Goal: Information Seeking & Learning: Find specific fact

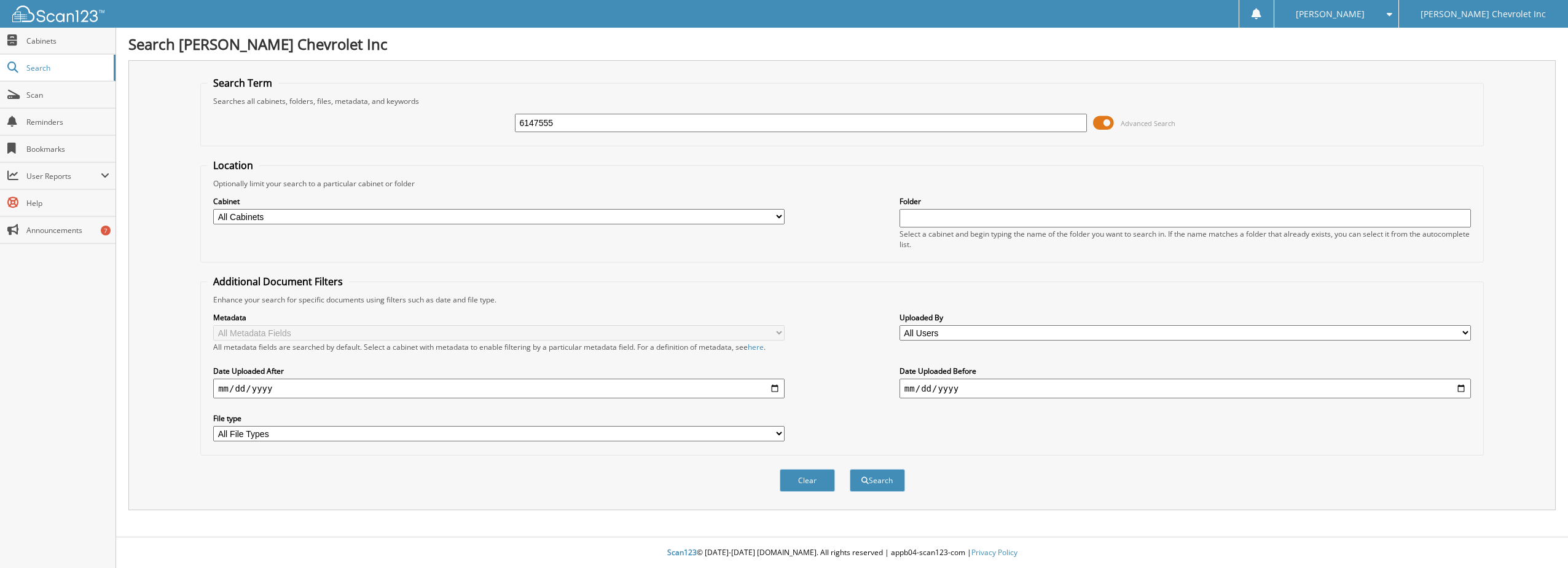
type input "6147555"
click at [850, 469] on button "Search" at bounding box center [878, 480] width 56 height 22
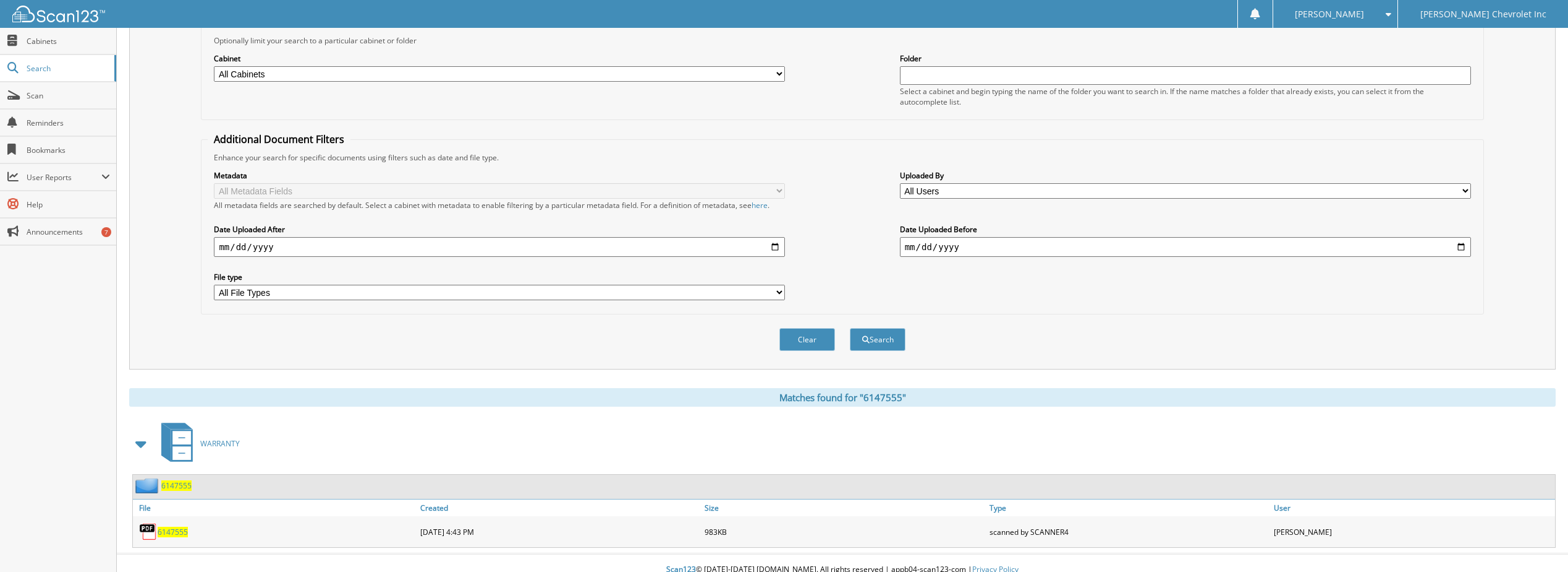
scroll to position [158, 0]
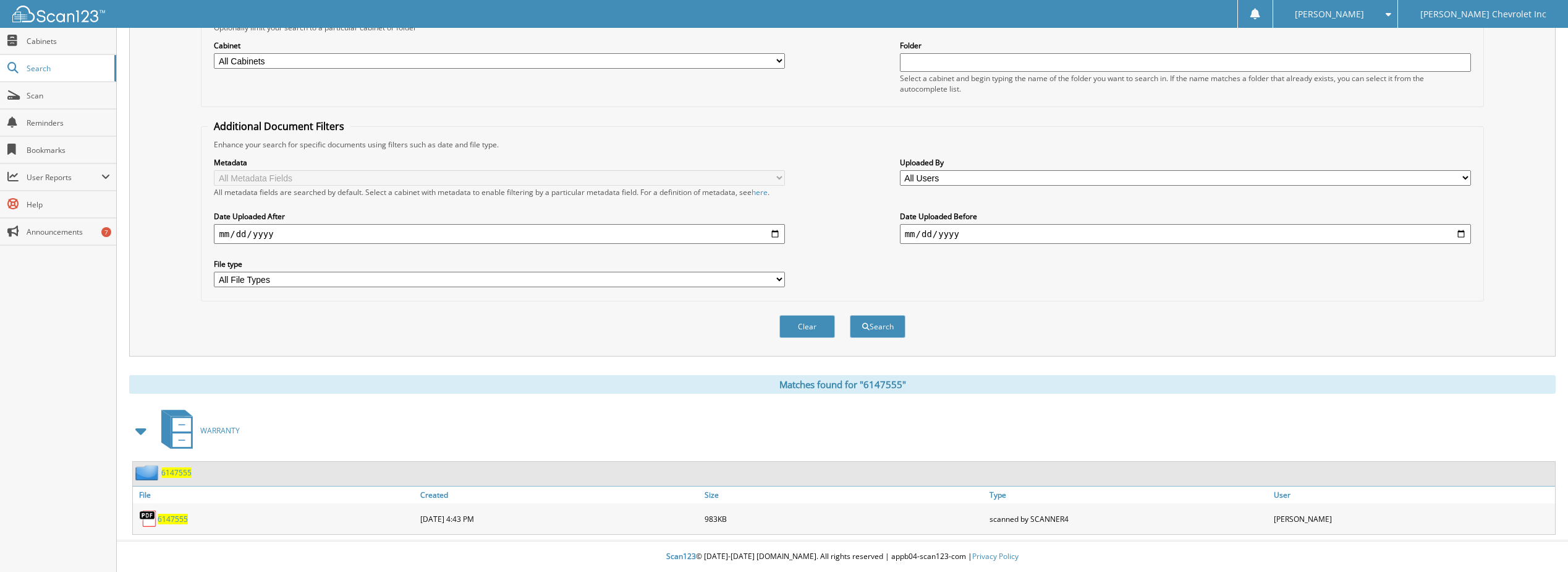
click at [171, 524] on div "6147555" at bounding box center [275, 519] width 285 height 24
click at [167, 514] on span "6147555" at bounding box center [173, 518] width 30 height 10
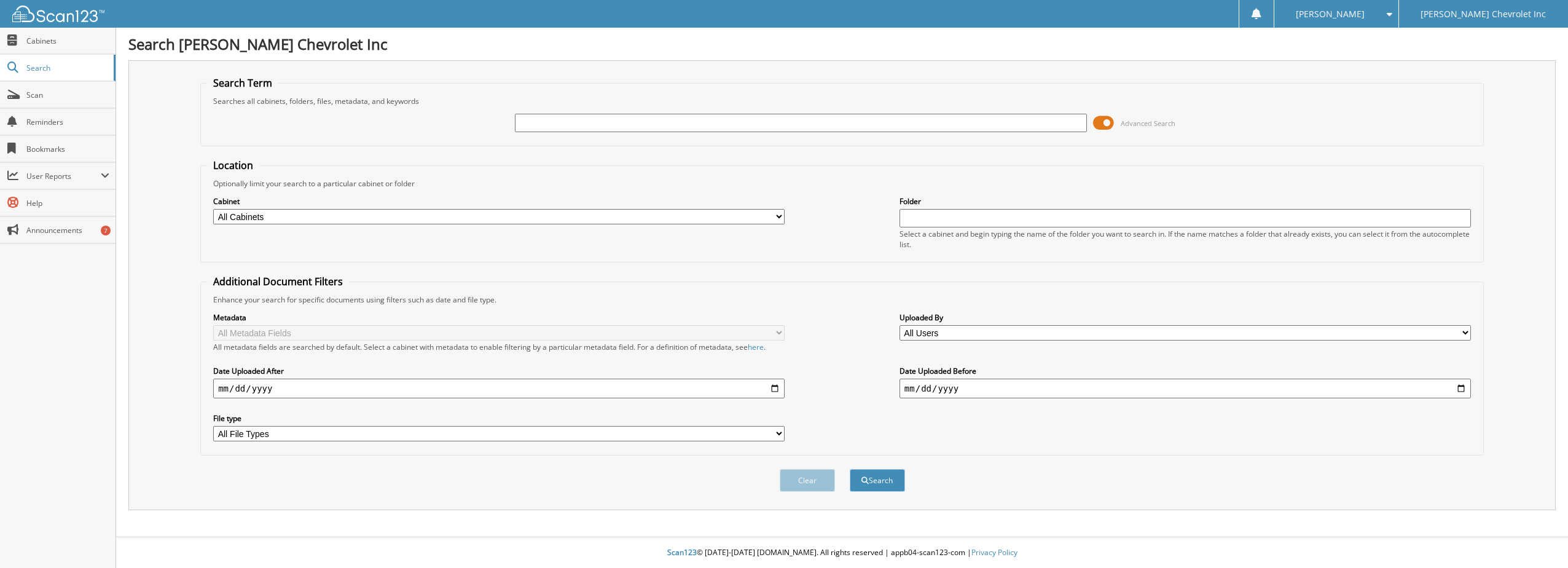
click at [547, 121] on input "text" at bounding box center [801, 123] width 572 height 19
type input "6147800"
click at [850, 469] on button "Search" at bounding box center [878, 480] width 56 height 22
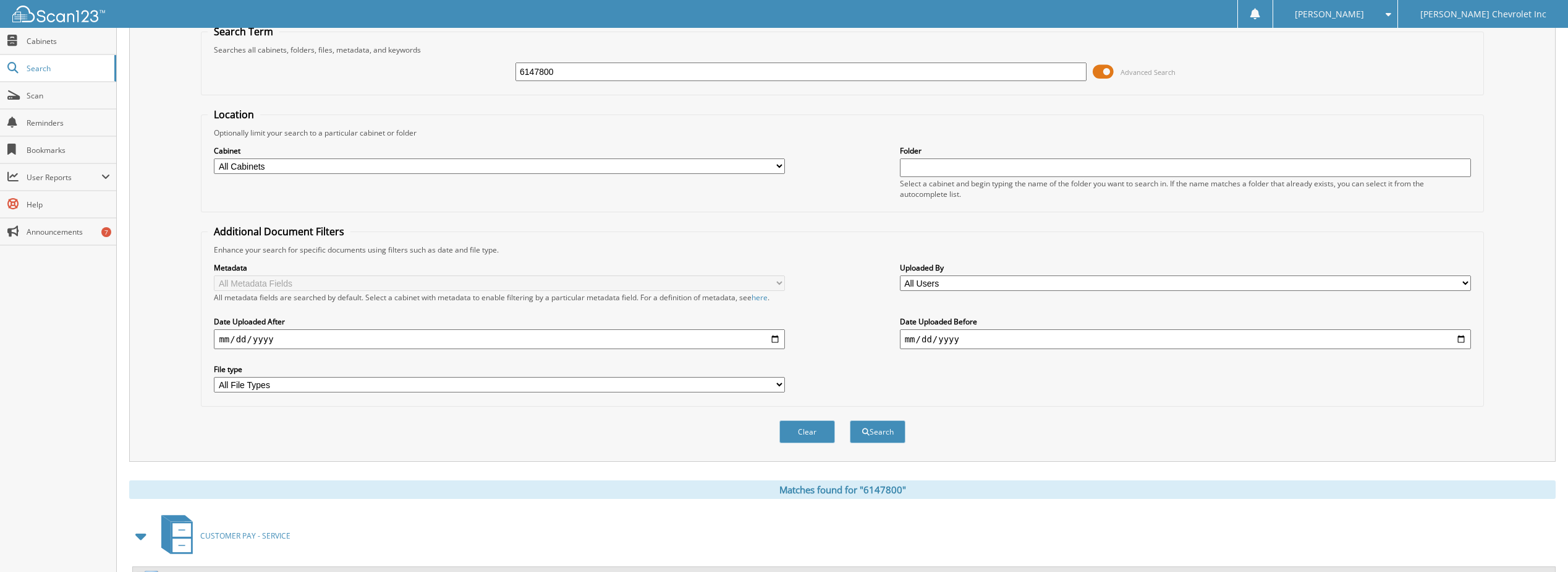
scroll to position [158, 0]
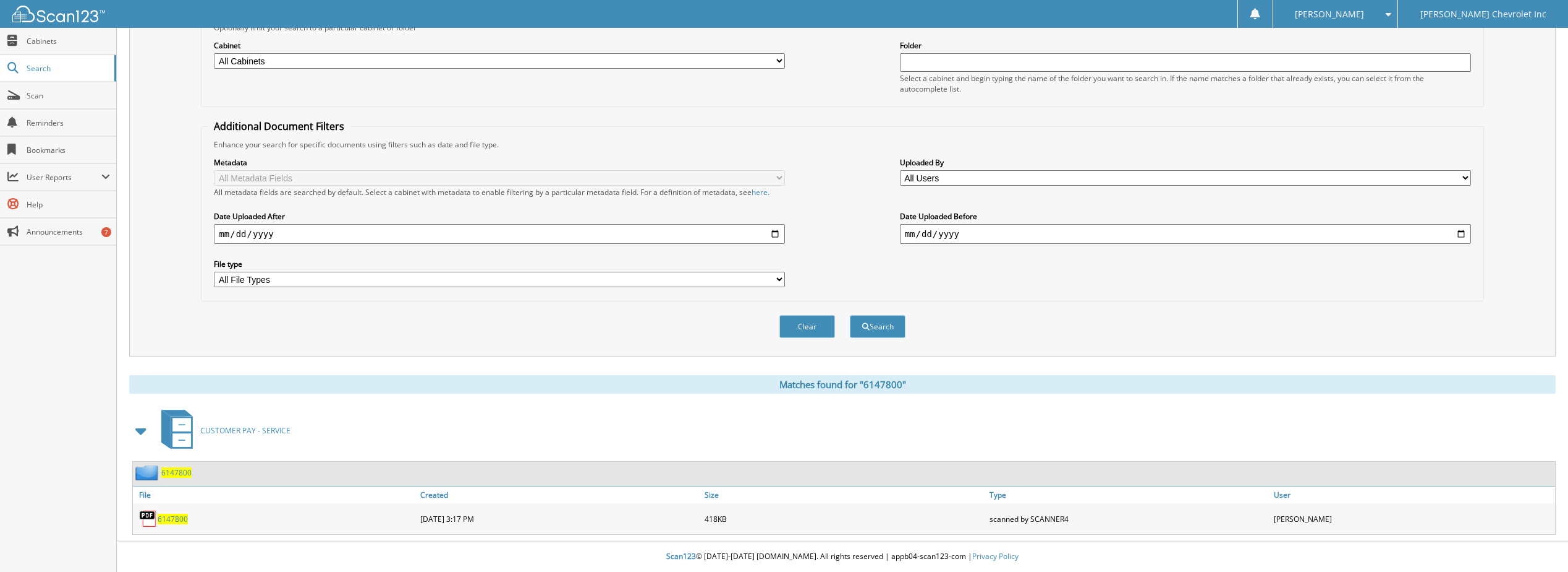
click at [177, 516] on span "6147800" at bounding box center [173, 518] width 30 height 10
click at [177, 519] on span "6147800" at bounding box center [173, 518] width 30 height 10
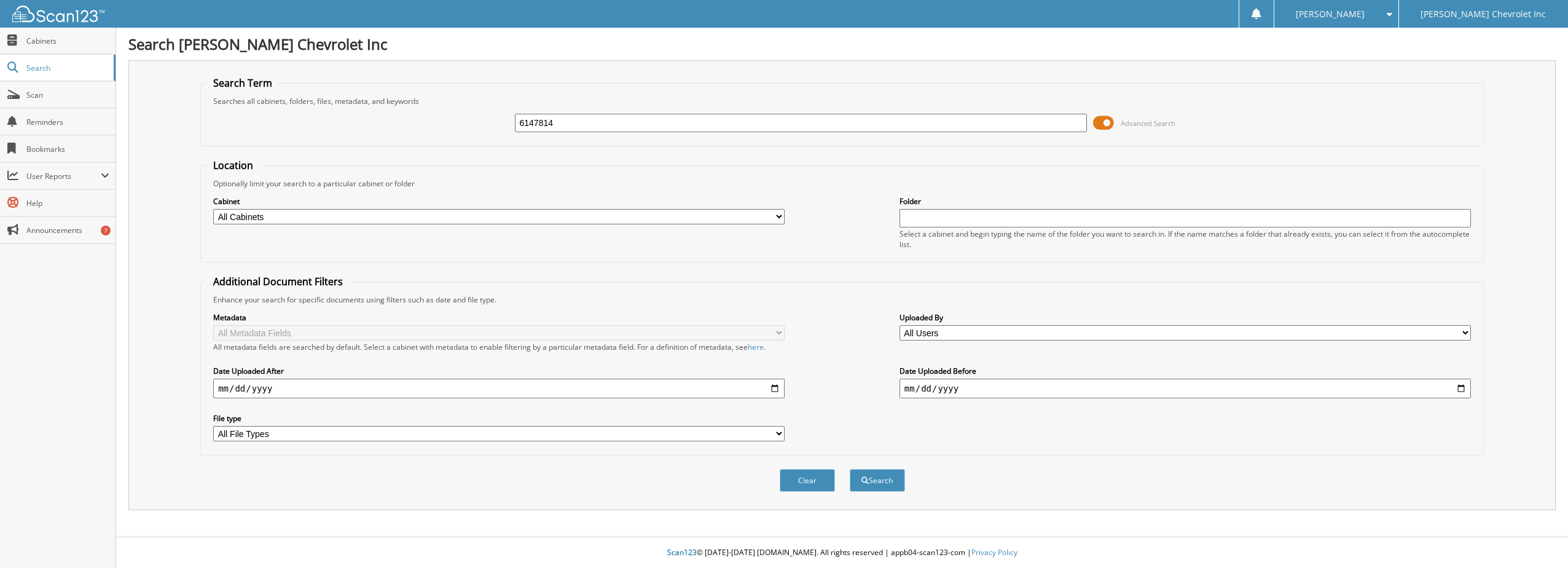
type input "6147814"
click at [850, 469] on button "Search" at bounding box center [878, 480] width 56 height 22
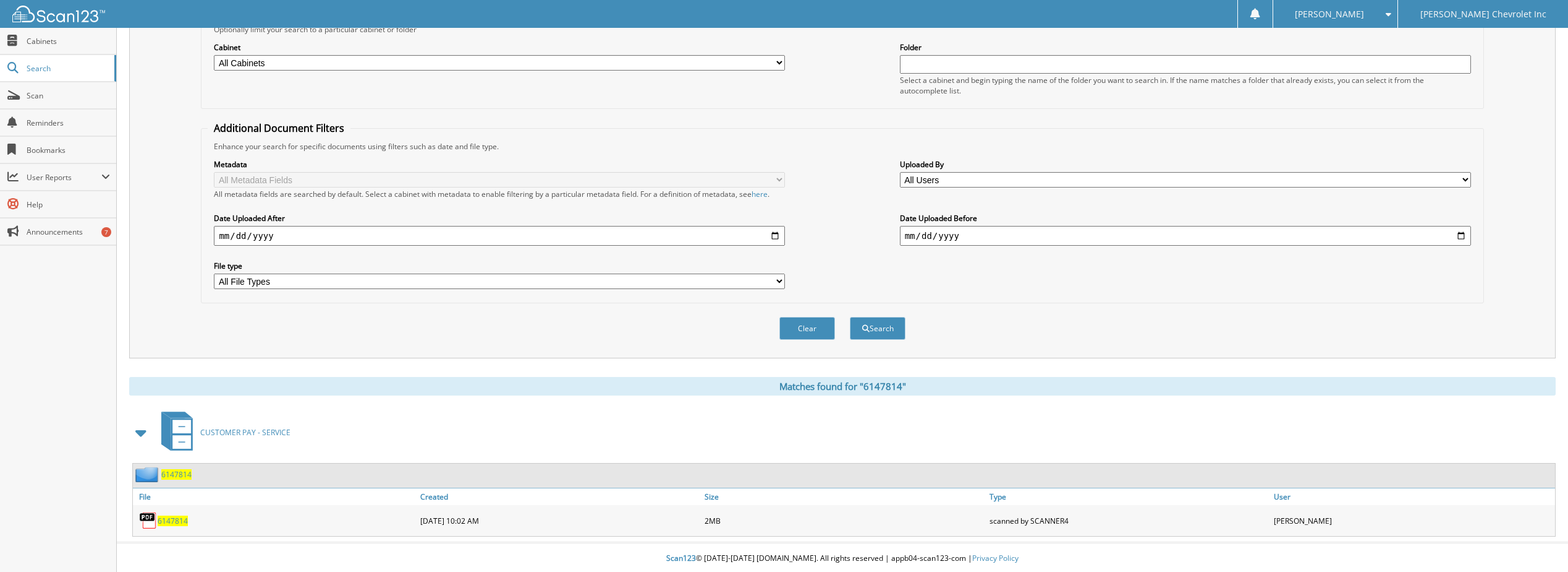
scroll to position [158, 0]
click at [175, 521] on span "6147814" at bounding box center [173, 518] width 30 height 10
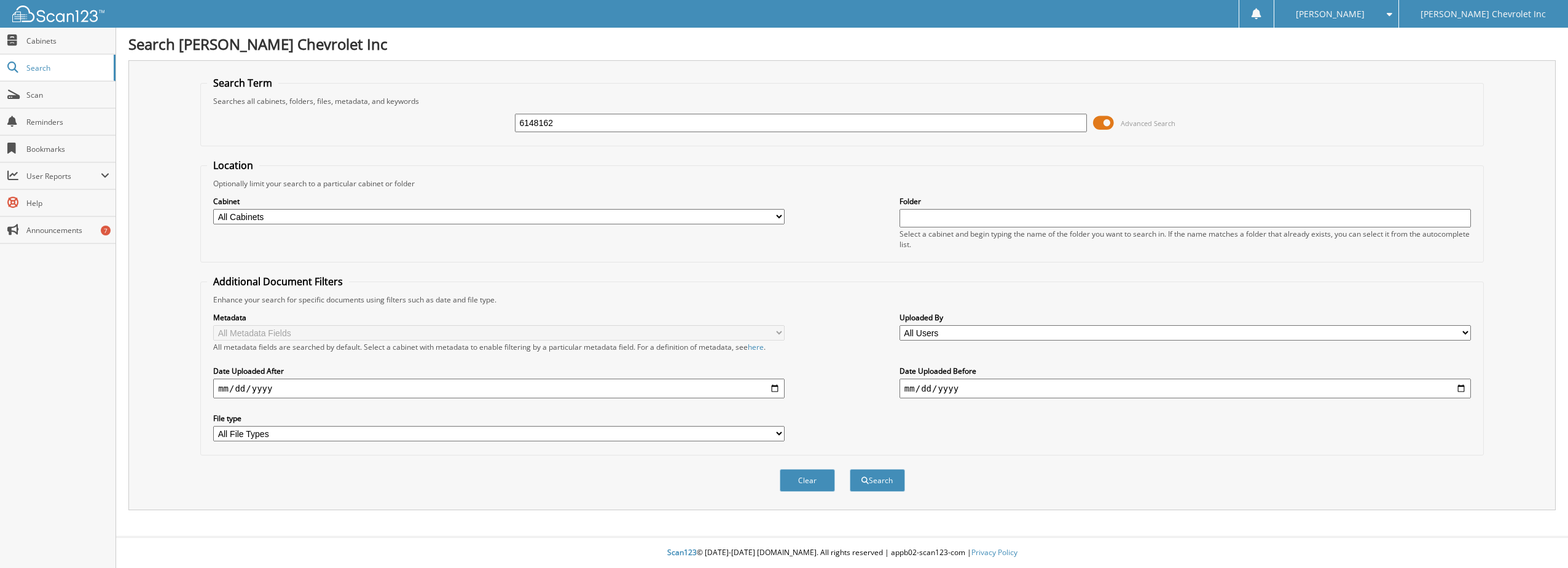
type input "6148162"
click at [850, 469] on button "Search" at bounding box center [878, 480] width 56 height 22
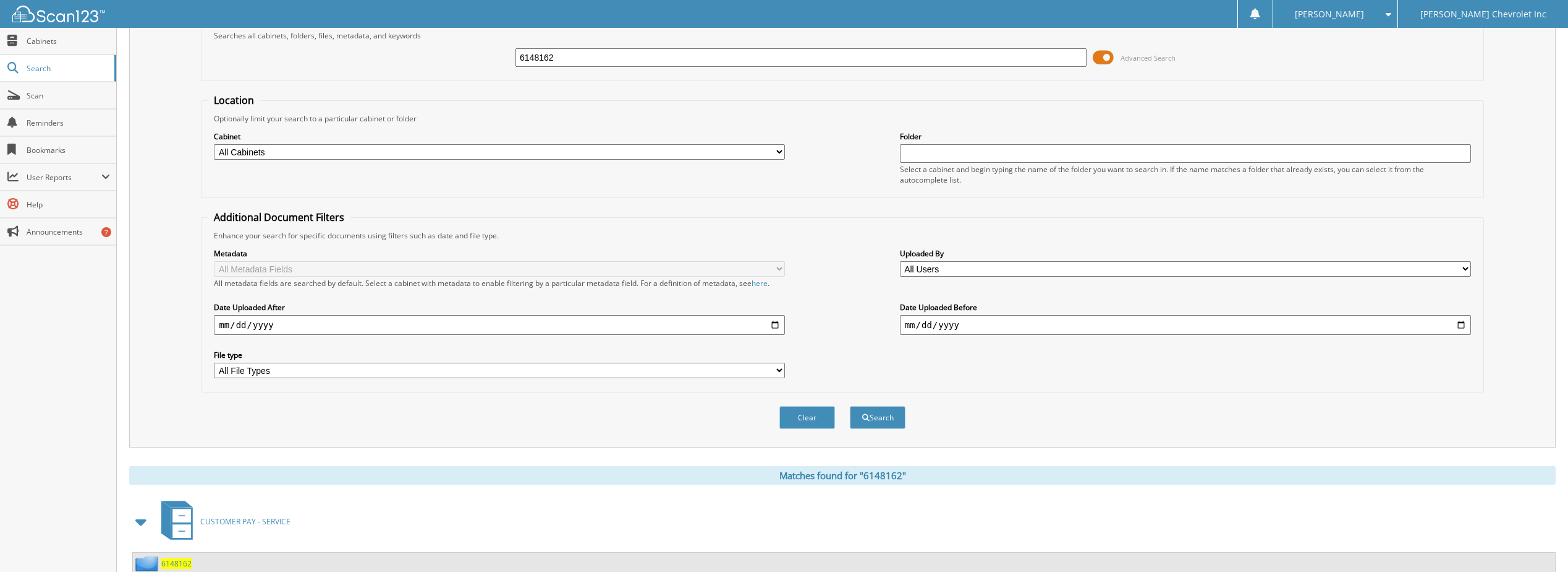
scroll to position [158, 0]
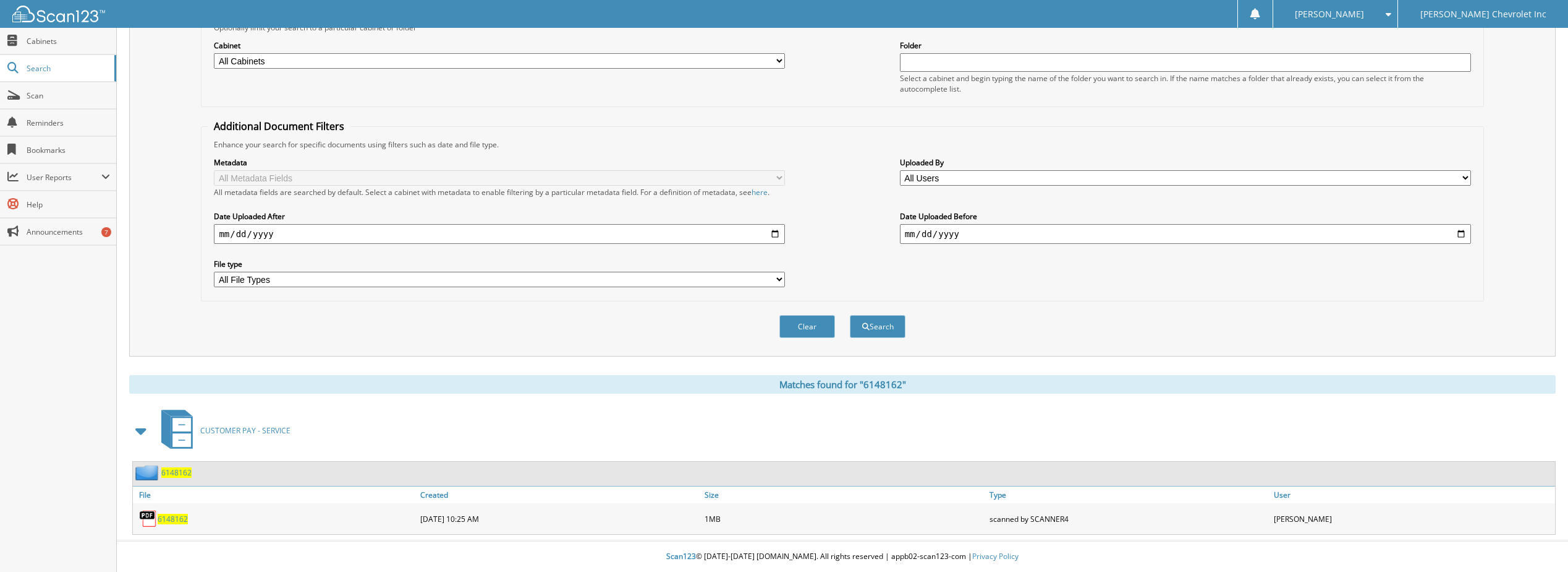
click at [170, 516] on span "6148162" at bounding box center [173, 518] width 30 height 10
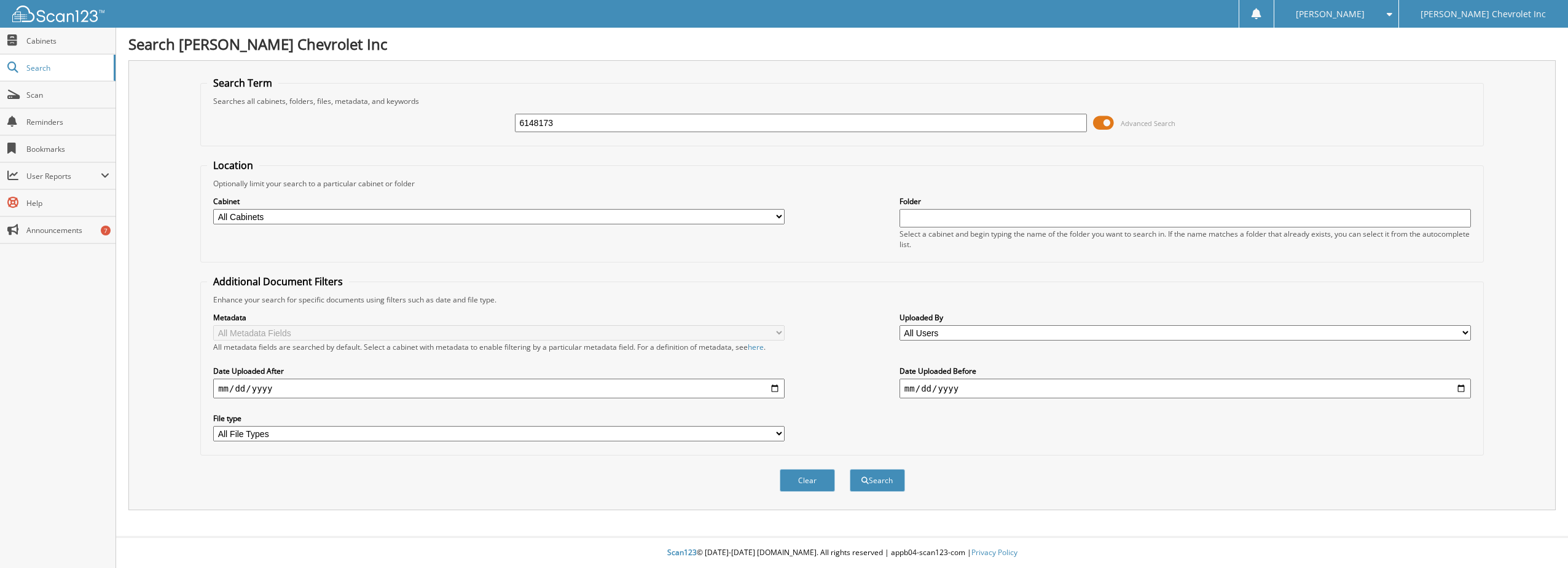
type input "6148173"
click at [850, 469] on button "Search" at bounding box center [878, 480] width 56 height 22
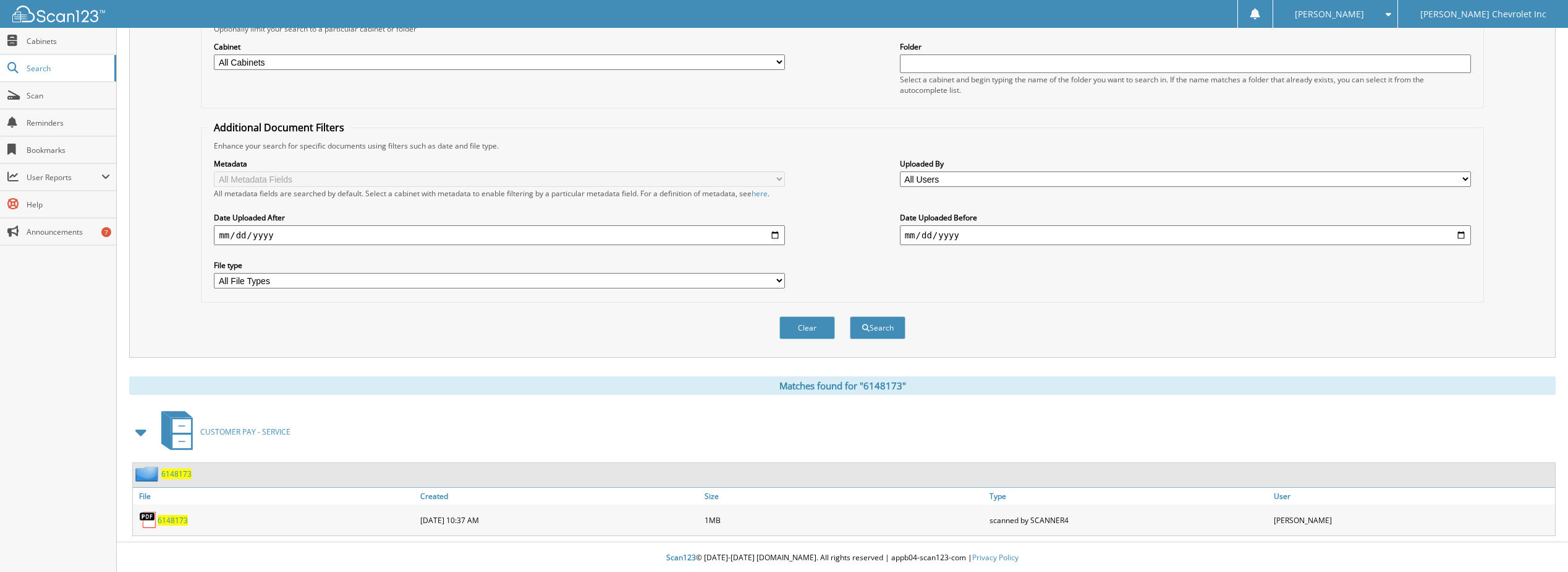
scroll to position [158, 0]
click at [168, 520] on span "6148173" at bounding box center [173, 518] width 30 height 10
